Goal: Task Accomplishment & Management: Manage account settings

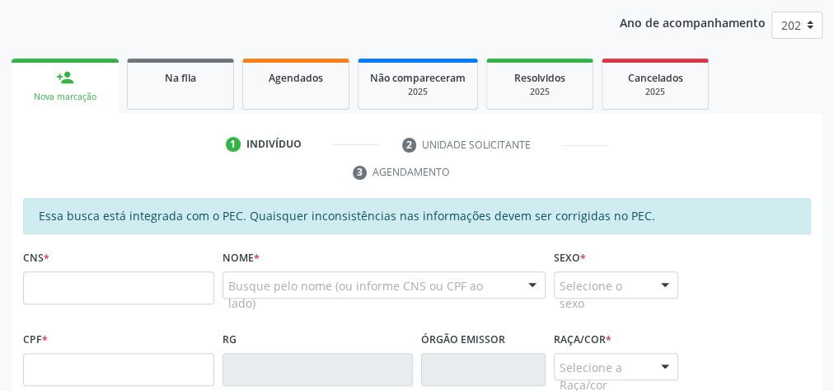
scroll to position [107, 0]
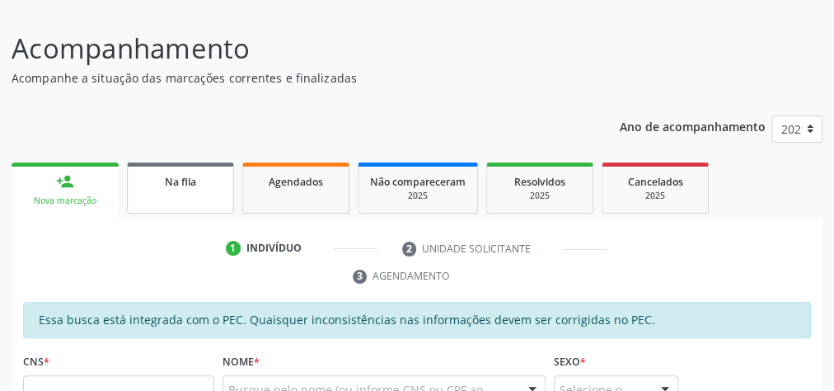
click at [162, 178] on div "Na fila" at bounding box center [180, 180] width 82 height 17
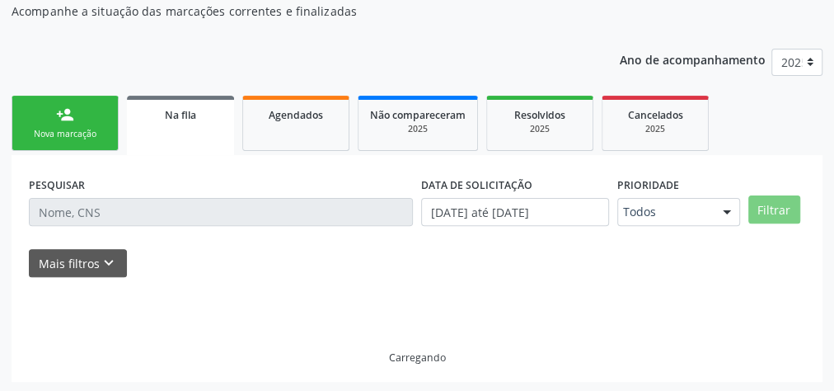
scroll to position [175, 0]
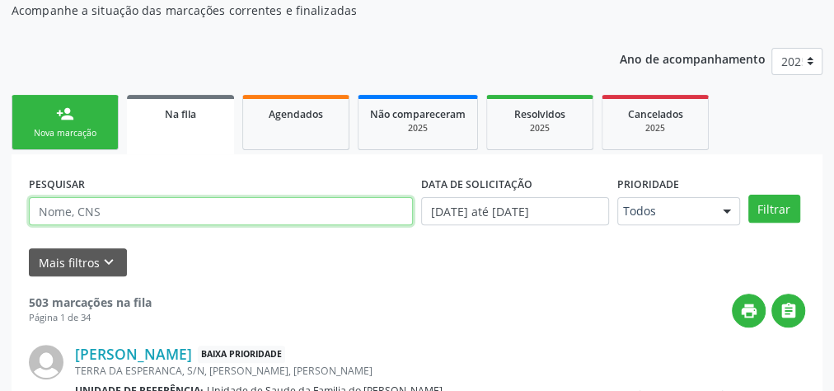
click at [138, 213] on input "text" at bounding box center [221, 211] width 384 height 28
paste input "[PERSON_NAME]"
type input "[PERSON_NAME]"
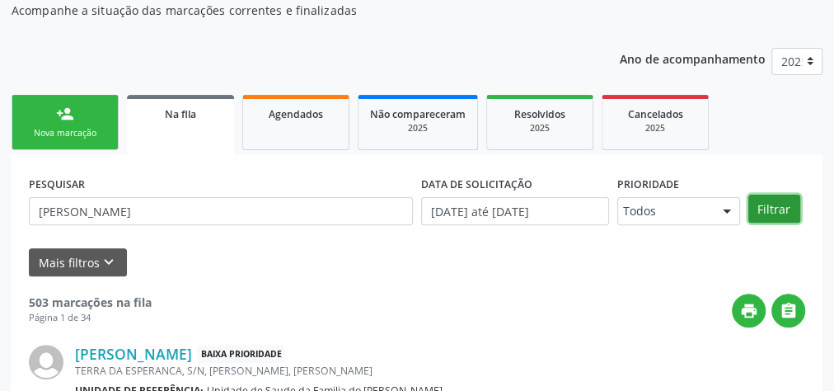
click at [769, 206] on button "Filtrar" at bounding box center [774, 209] width 52 height 28
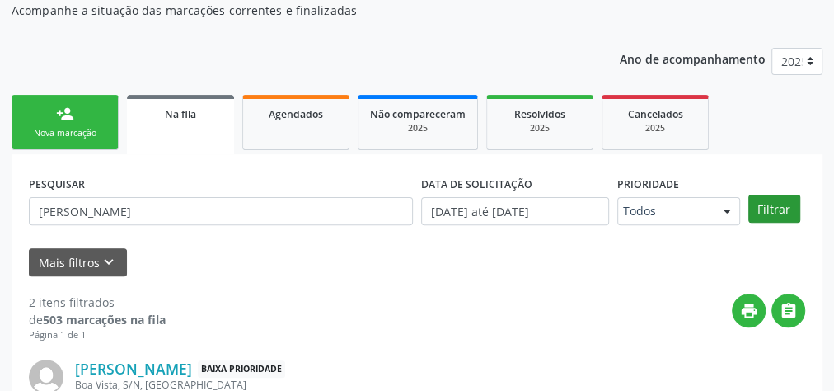
scroll to position [447, 0]
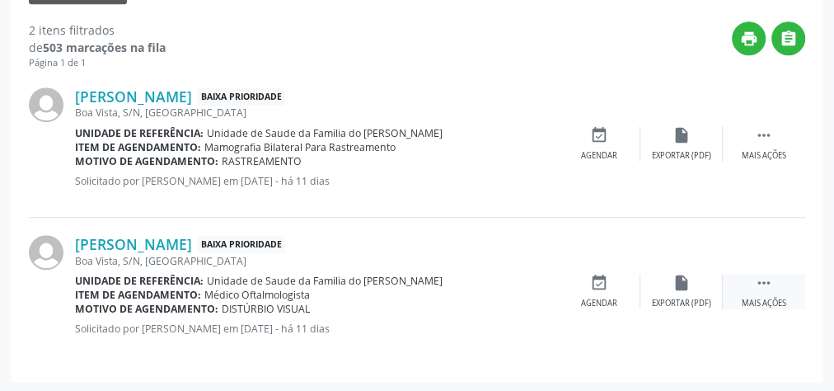
click at [763, 292] on div " Mais ações" at bounding box center [764, 291] width 82 height 35
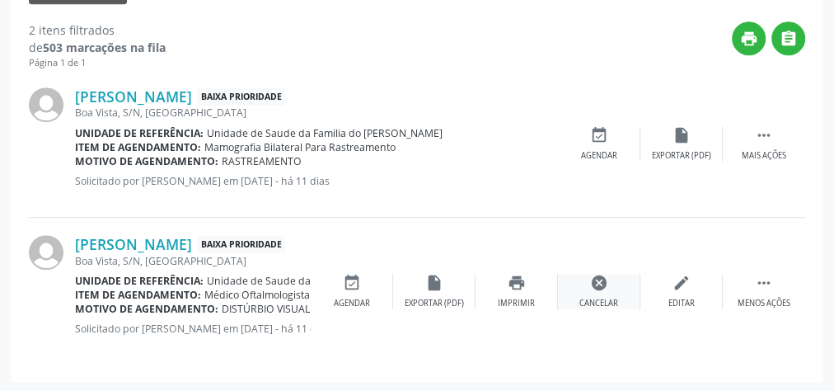
click at [596, 288] on icon "cancel" at bounding box center [599, 283] width 18 height 18
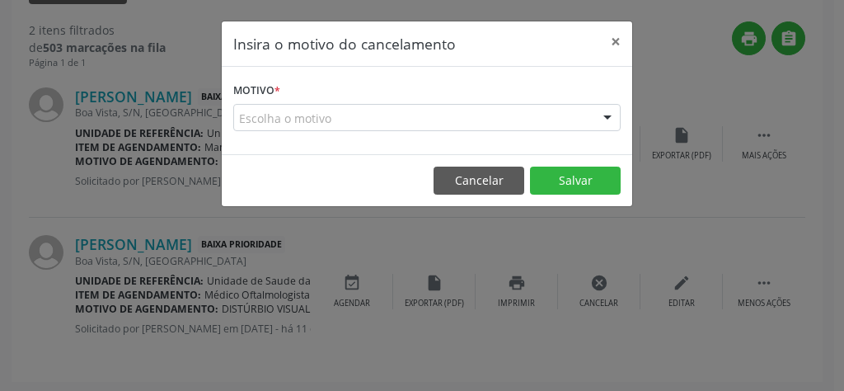
click at [462, 117] on div "Escolha o motivo" at bounding box center [426, 118] width 387 height 28
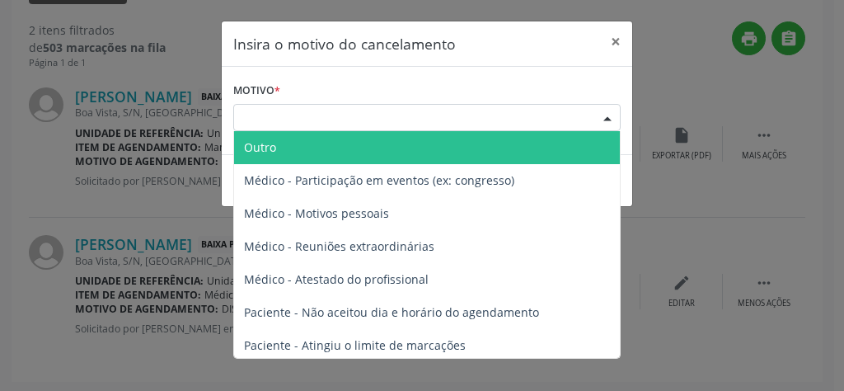
click at [430, 146] on span "Outro" at bounding box center [427, 147] width 386 height 33
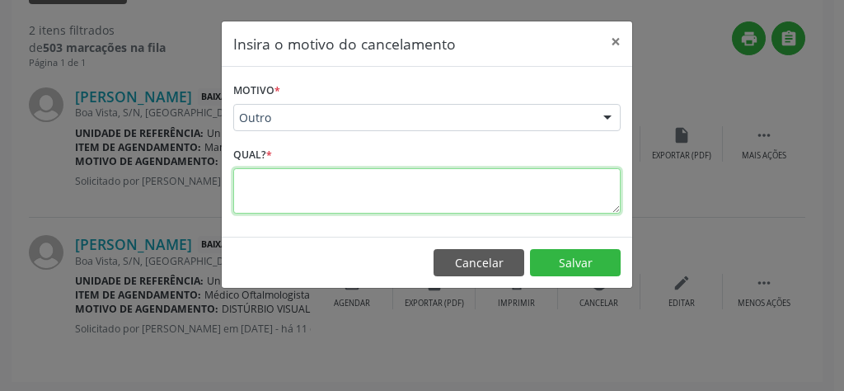
click at [344, 188] on textarea at bounding box center [426, 190] width 387 height 45
type textarea "RESOLVIDO"
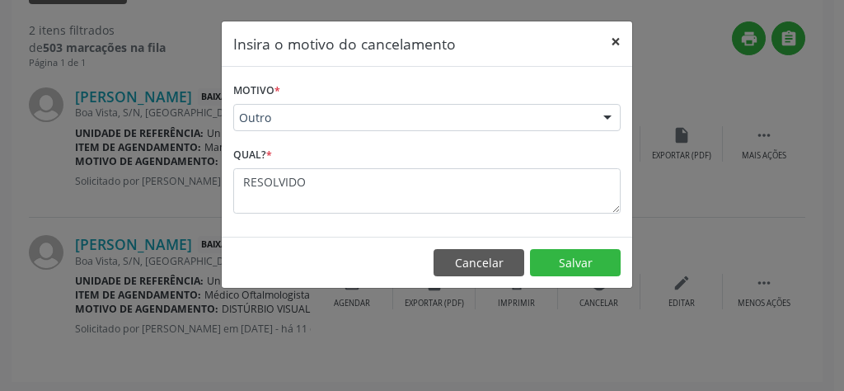
click at [617, 45] on button "×" at bounding box center [615, 41] width 33 height 40
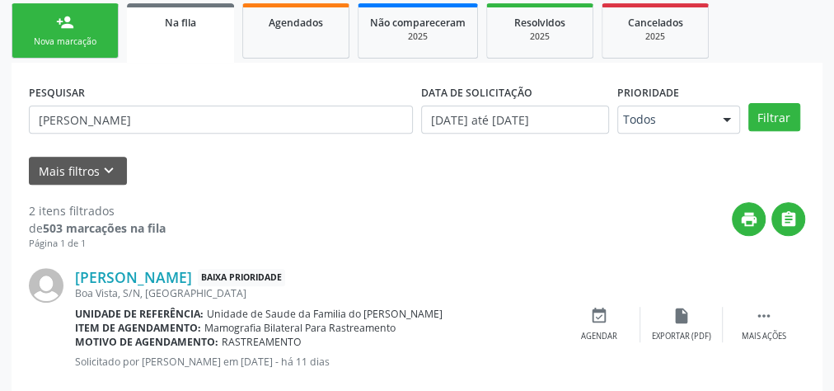
scroll to position [249, 0]
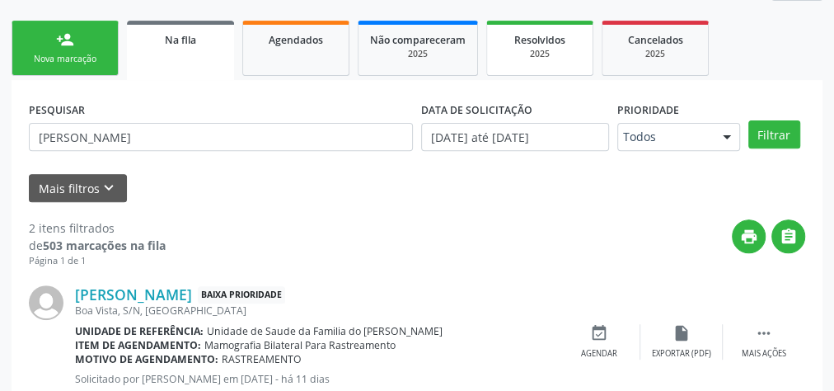
click at [555, 54] on div "2025" at bounding box center [540, 54] width 82 height 12
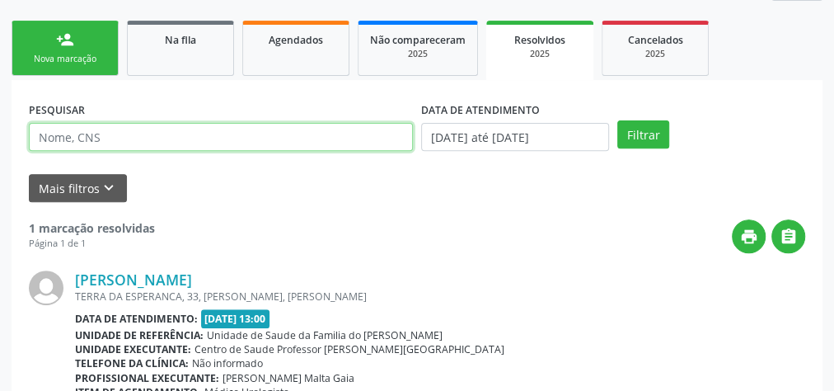
click at [64, 142] on input "text" at bounding box center [221, 137] width 384 height 28
paste input "[PERSON_NAME]"
type input "[PERSON_NAME]"
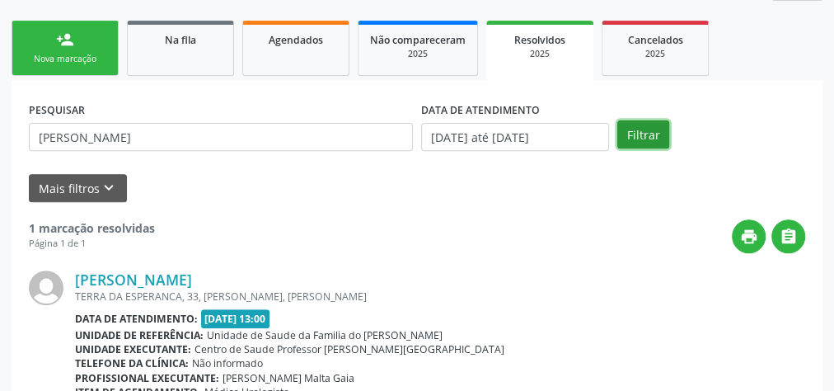
click at [640, 138] on button "Filtrar" at bounding box center [643, 134] width 52 height 28
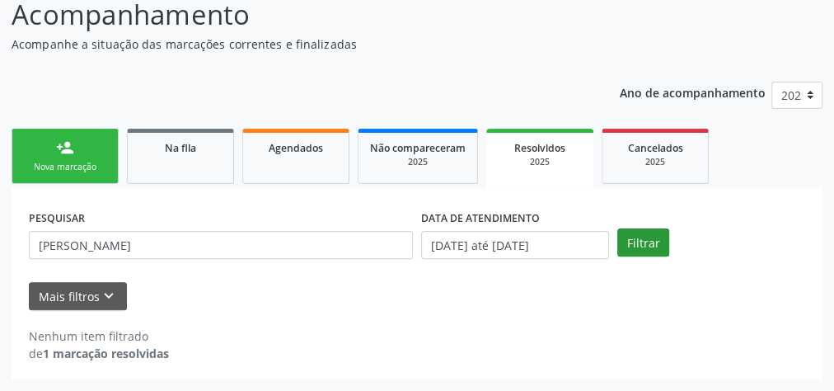
scroll to position [139, 0]
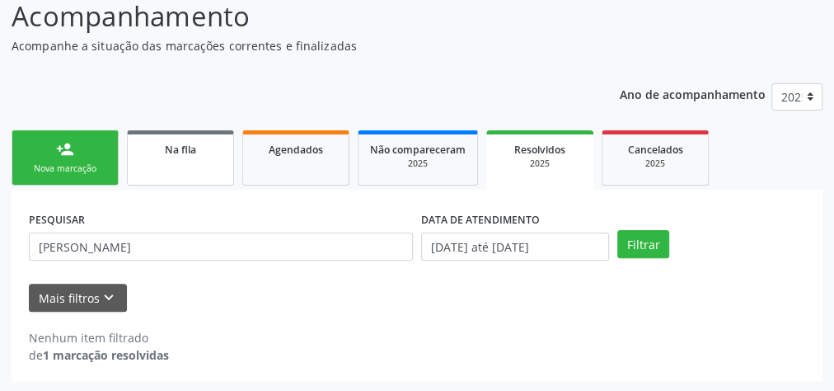
click at [190, 164] on link "Na fila" at bounding box center [180, 157] width 107 height 55
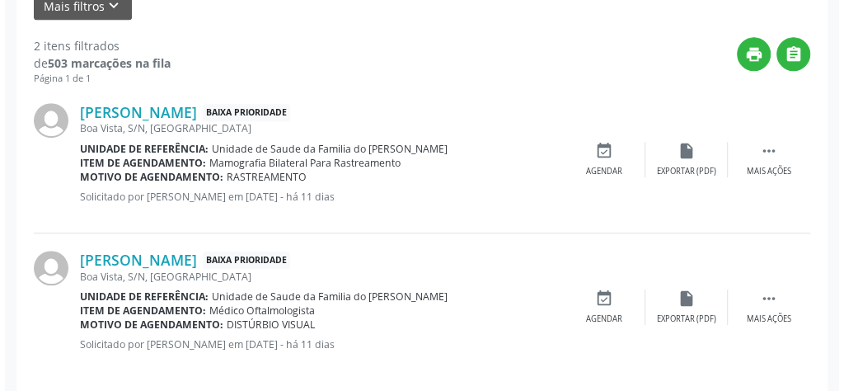
scroll to position [447, 0]
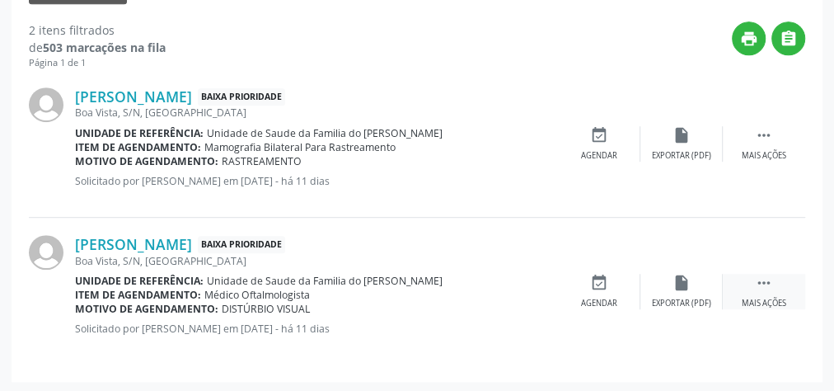
click at [762, 274] on icon "" at bounding box center [764, 283] width 18 height 18
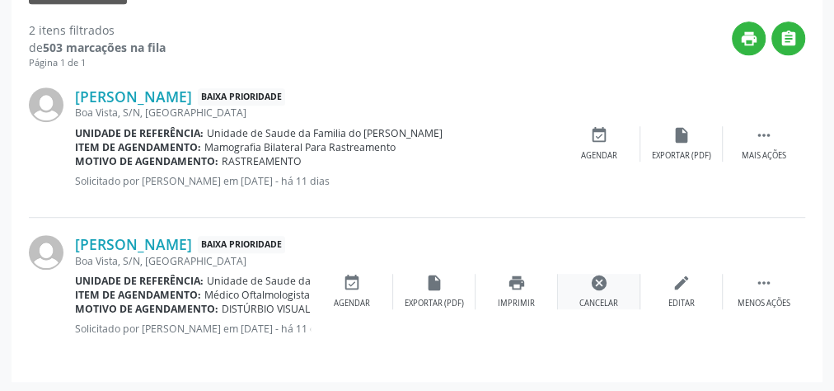
click at [579, 293] on div "cancel Cancelar" at bounding box center [599, 291] width 82 height 35
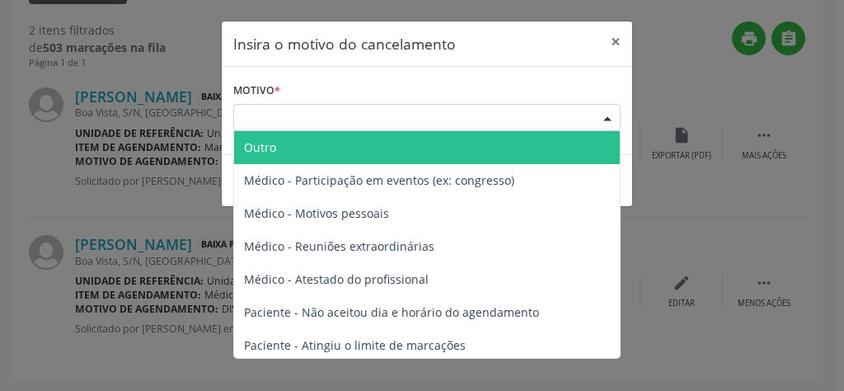
click at [604, 120] on div at bounding box center [607, 119] width 25 height 28
click at [505, 152] on span "Outro" at bounding box center [427, 147] width 386 height 33
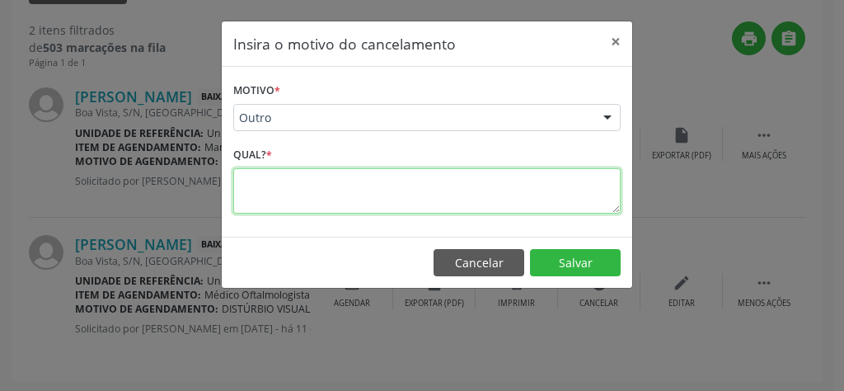
click at [408, 200] on textarea at bounding box center [426, 190] width 387 height 45
type textarea "RESOLVIDO"
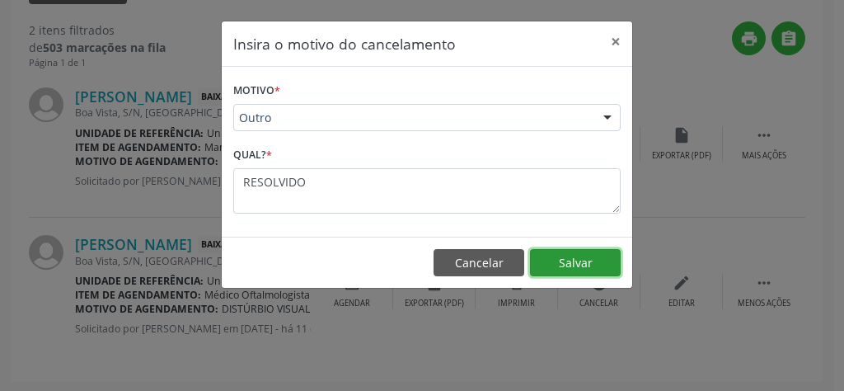
click at [585, 254] on button "Salvar" at bounding box center [575, 263] width 91 height 28
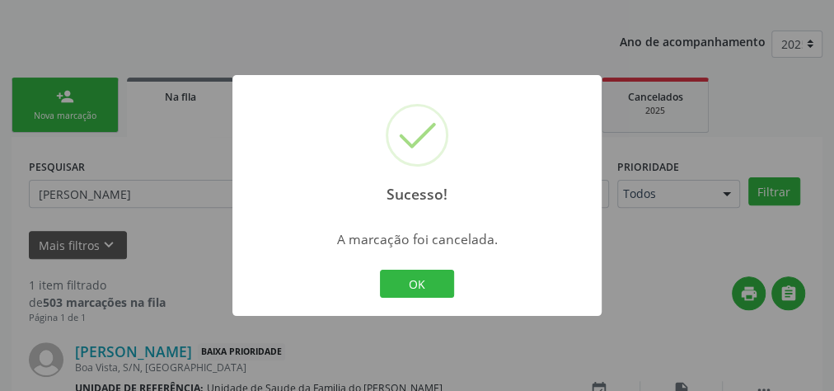
scroll to position [300, 0]
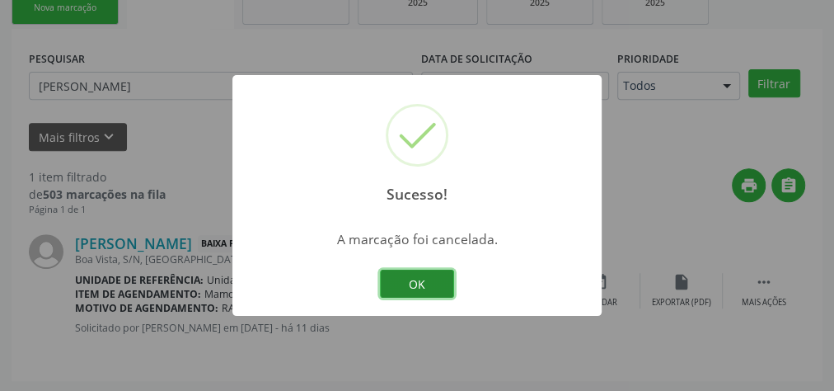
click at [434, 284] on button "OK" at bounding box center [417, 284] width 74 height 28
